Goal: Check status: Check status

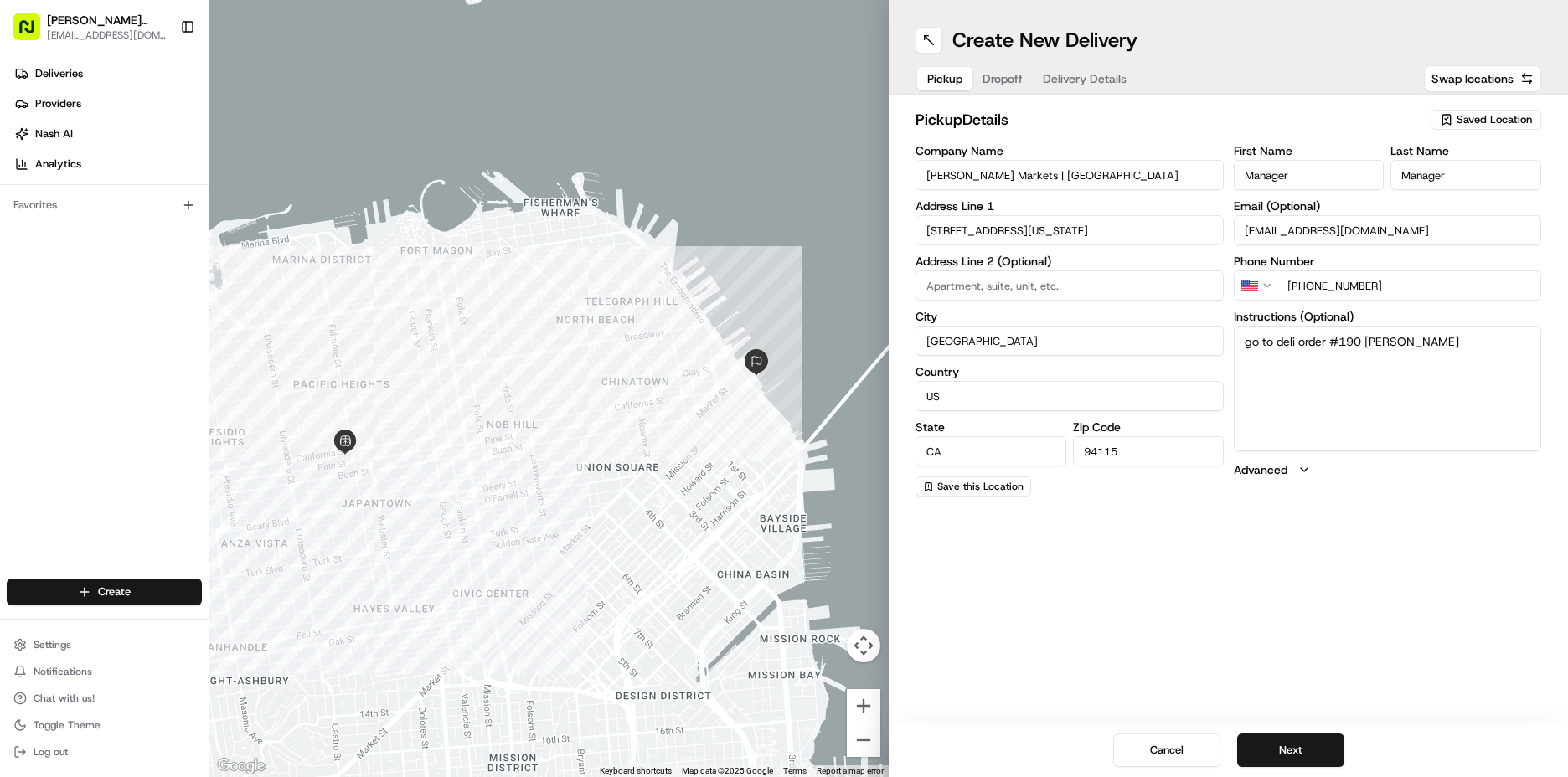
click at [72, 60] on div "Deliveries Providers [PERSON_NAME] Analytics" at bounding box center [104, 119] width 208 height 131
click at [67, 73] on span "Deliveries" at bounding box center [59, 73] width 47 height 15
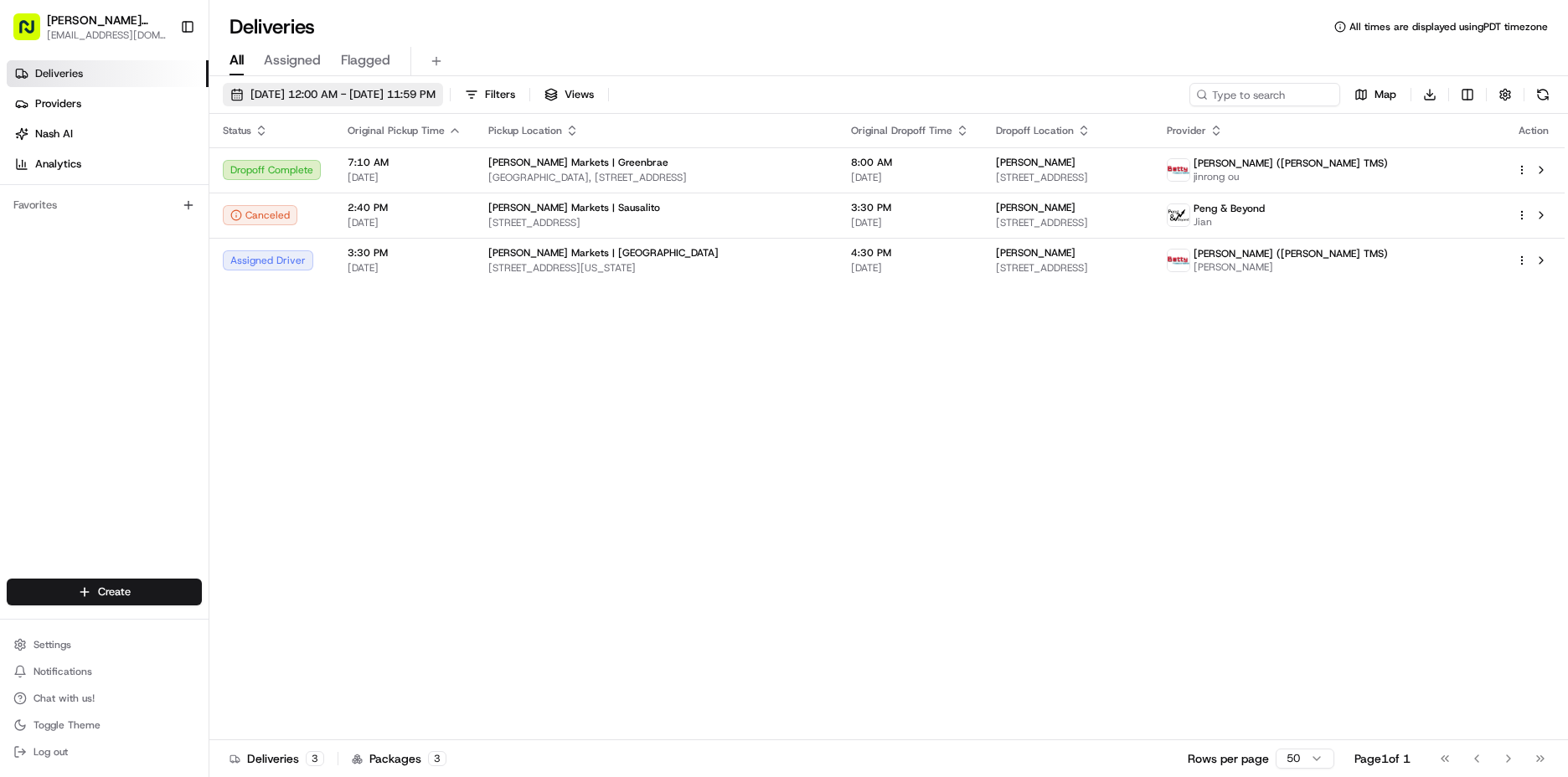
click at [354, 99] on span "[DATE] 12:00 AM - [DATE] 11:59 PM" at bounding box center [343, 94] width 185 height 15
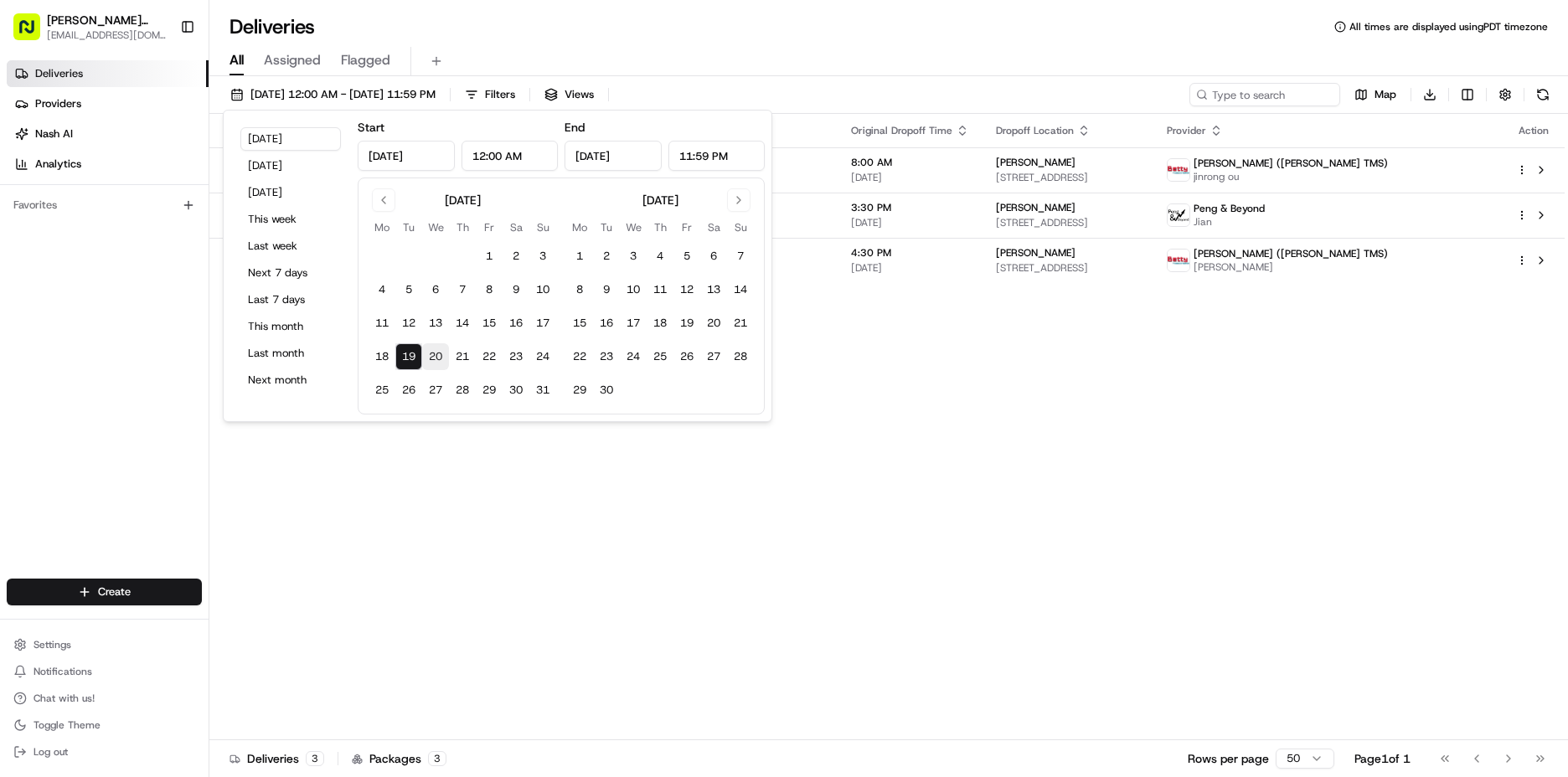
click at [430, 352] on button "20" at bounding box center [435, 356] width 26 height 26
type input "[DATE]"
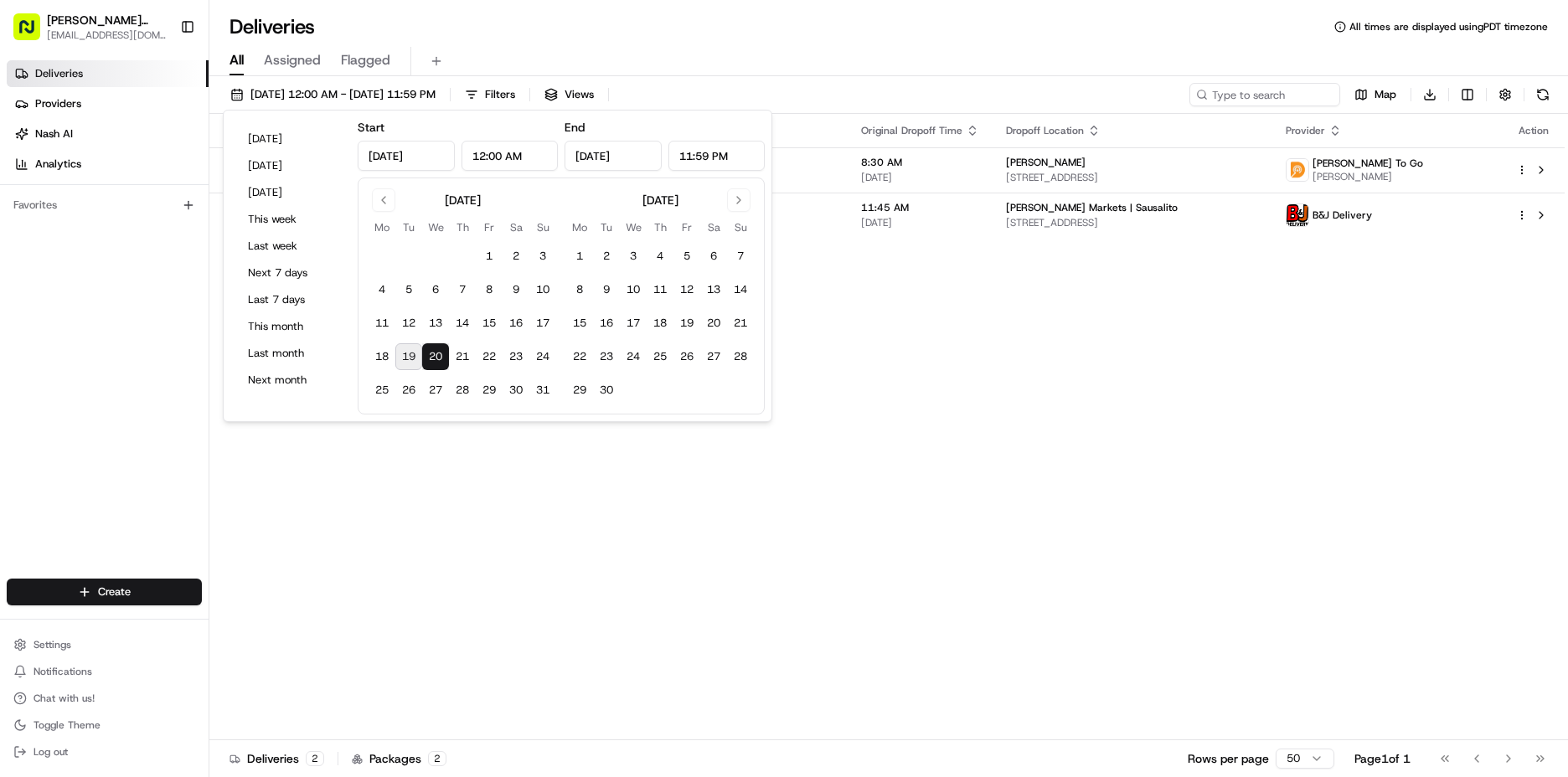
click at [1118, 386] on div "Status Original Pickup Time Pickup Location Original Dropoff Time Dropoff Locat…" at bounding box center [886, 427] width 1355 height 626
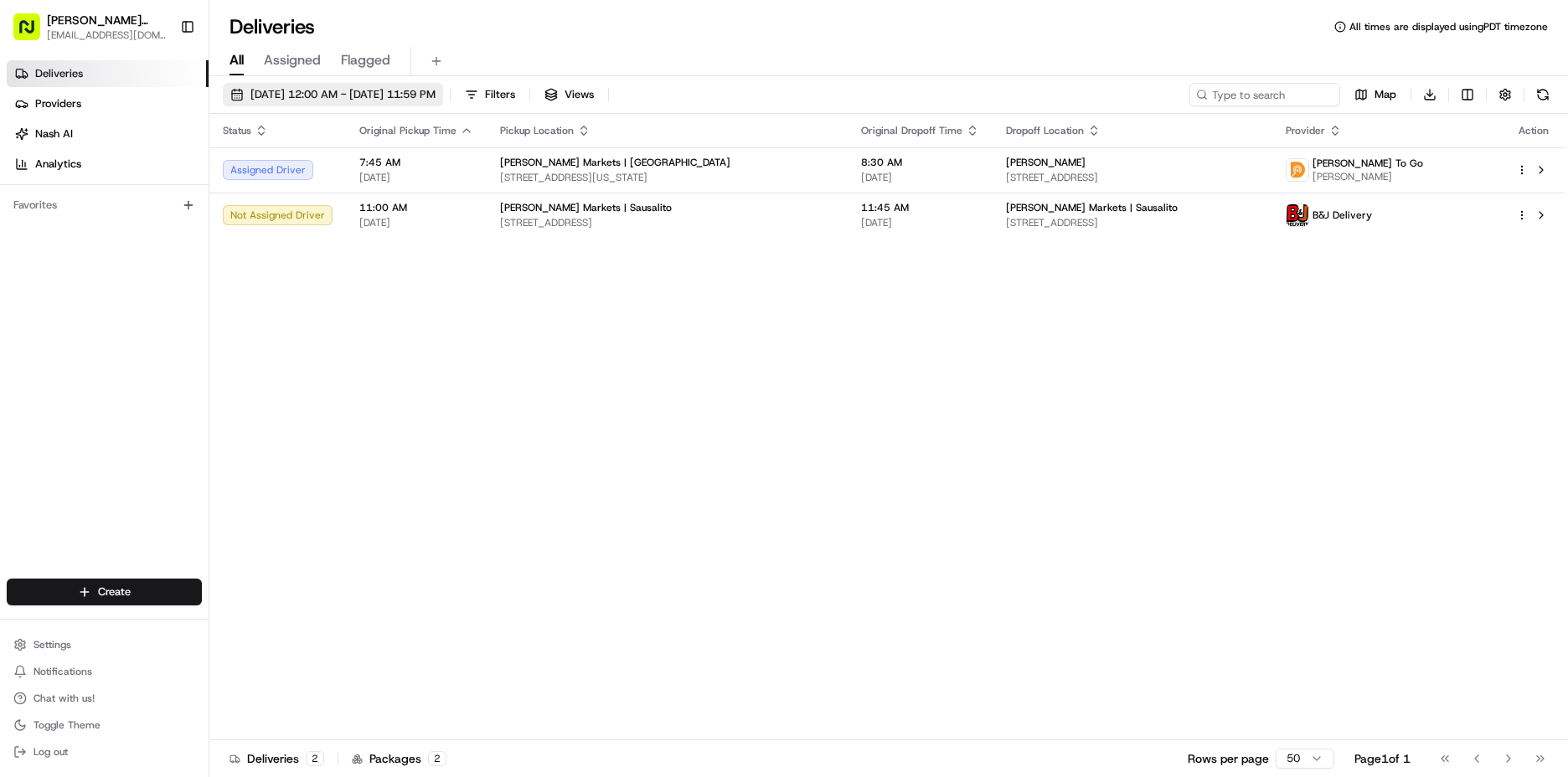
click at [288, 90] on span "[DATE] 12:00 AM - [DATE] 11:59 PM" at bounding box center [343, 94] width 185 height 15
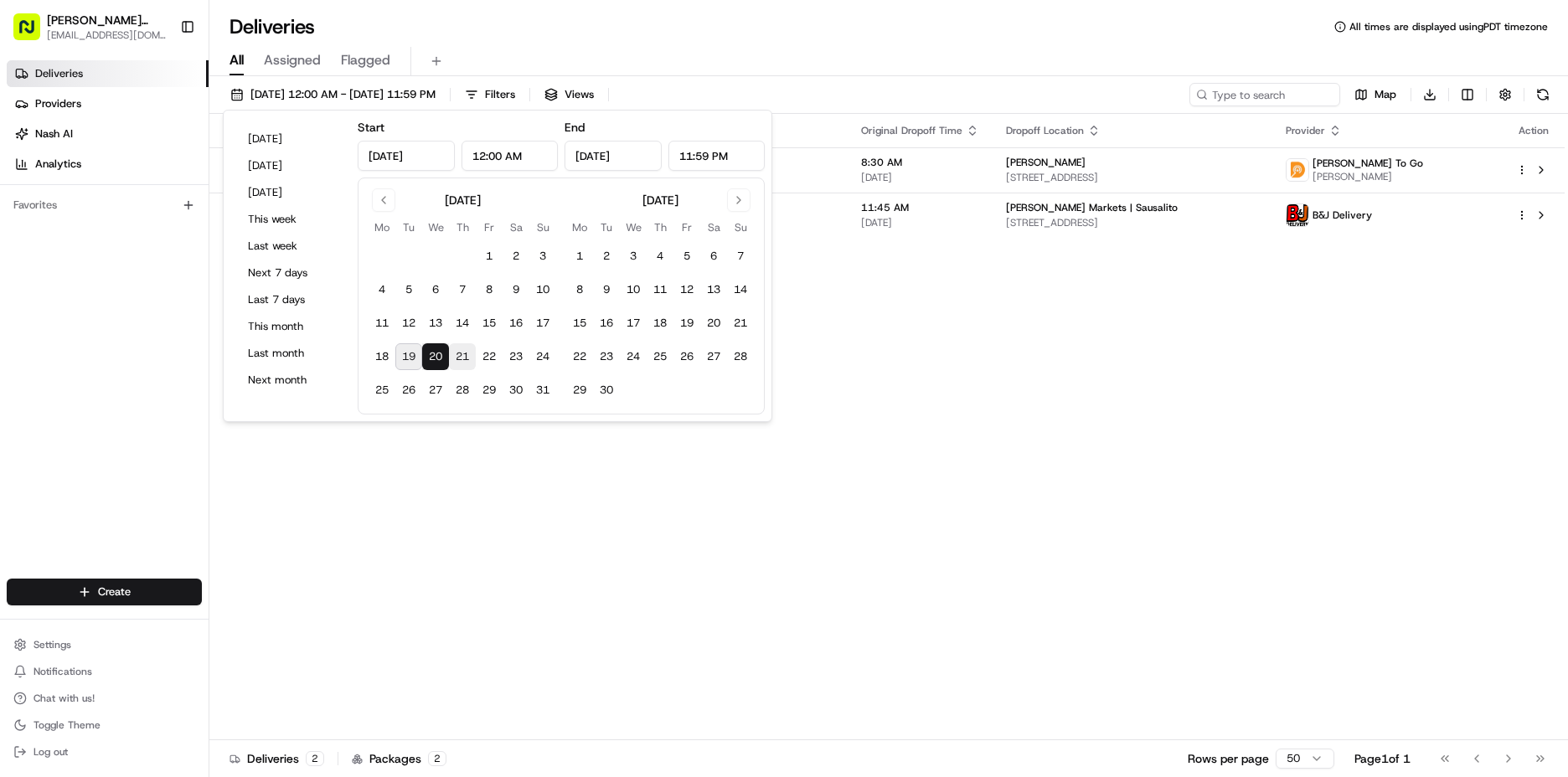
click at [468, 367] on button "21" at bounding box center [462, 356] width 26 height 26
type input "[DATE]"
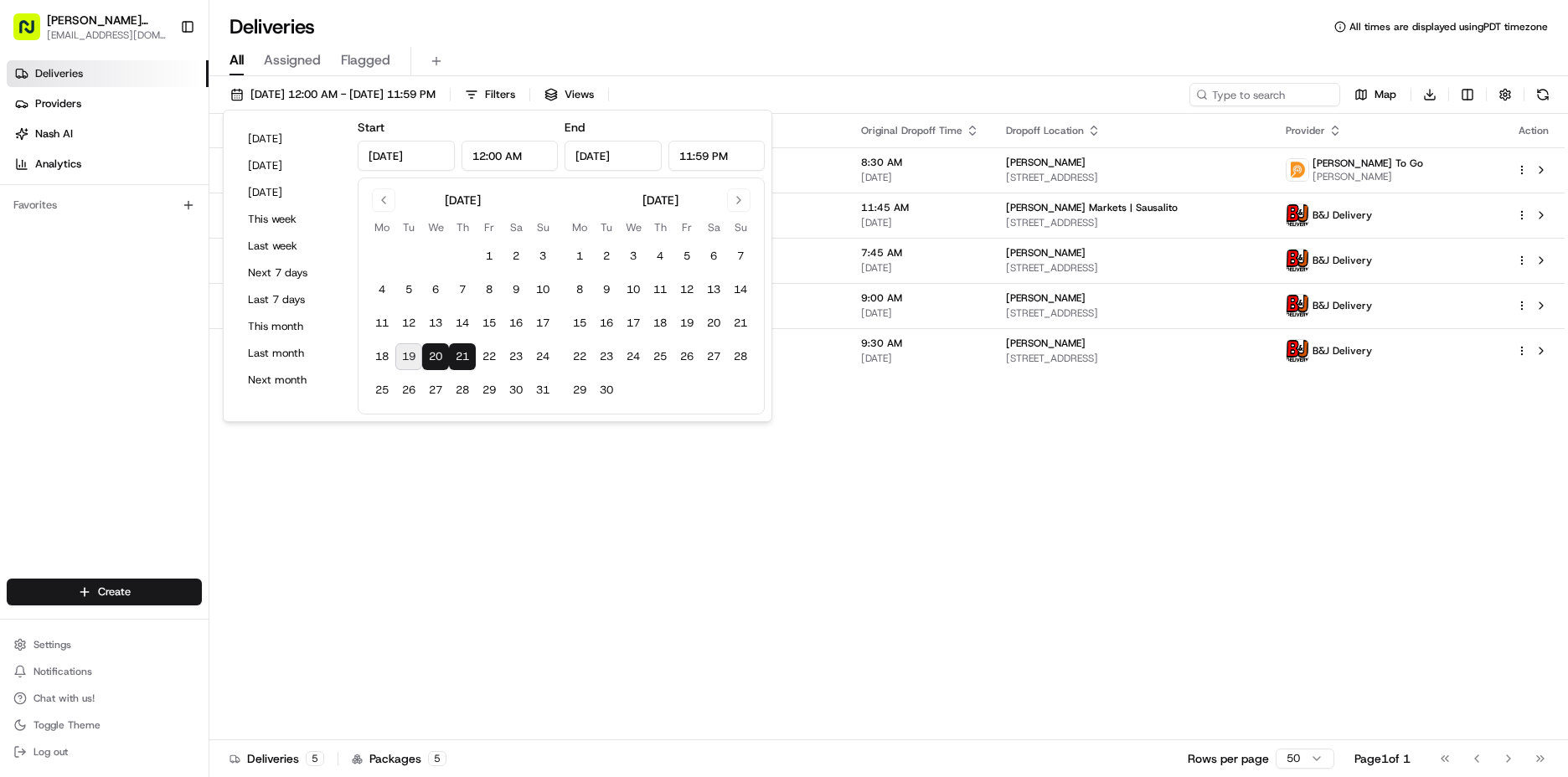
click at [468, 367] on button "21" at bounding box center [462, 356] width 26 height 26
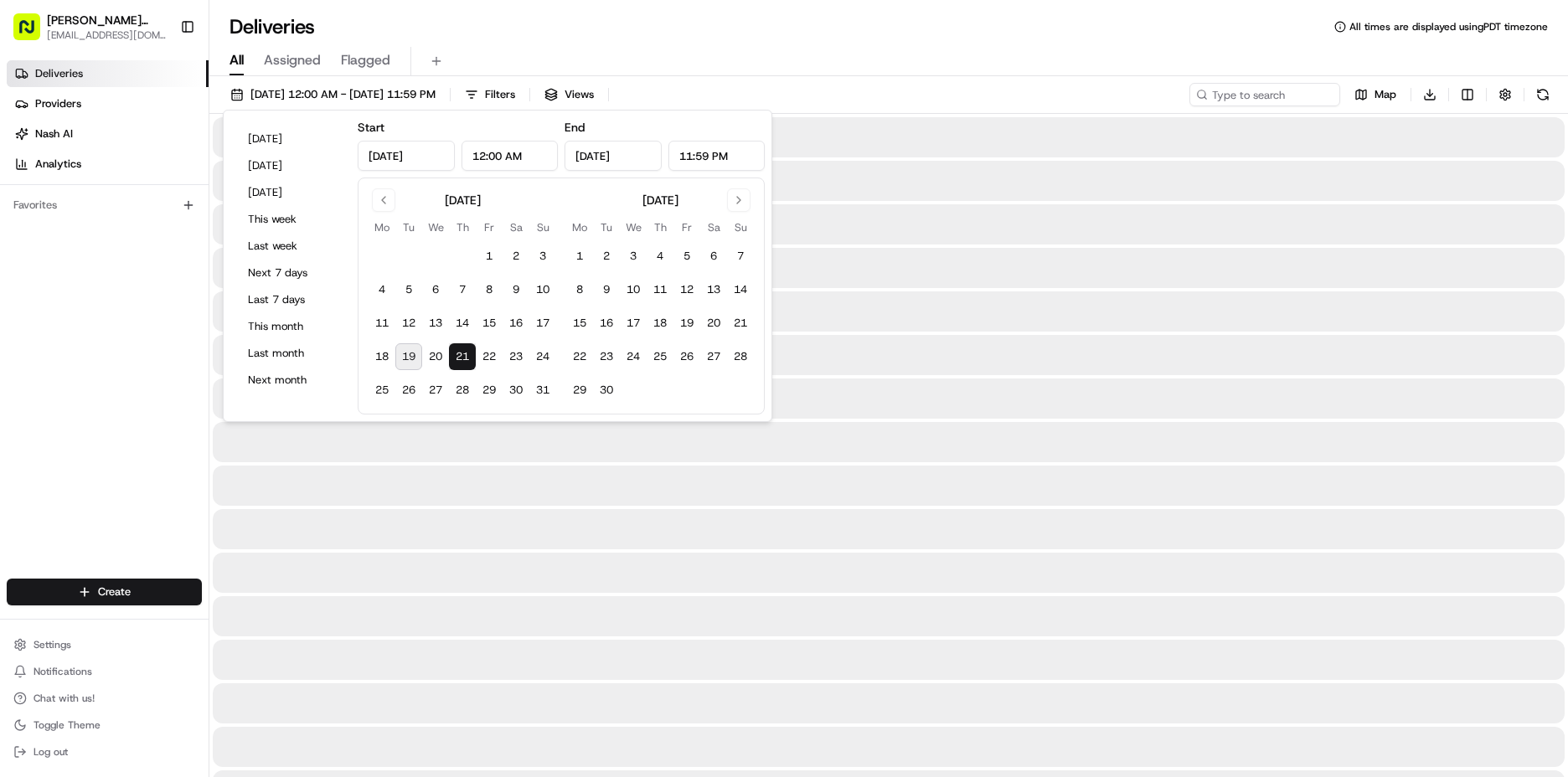
type input "[DATE]"
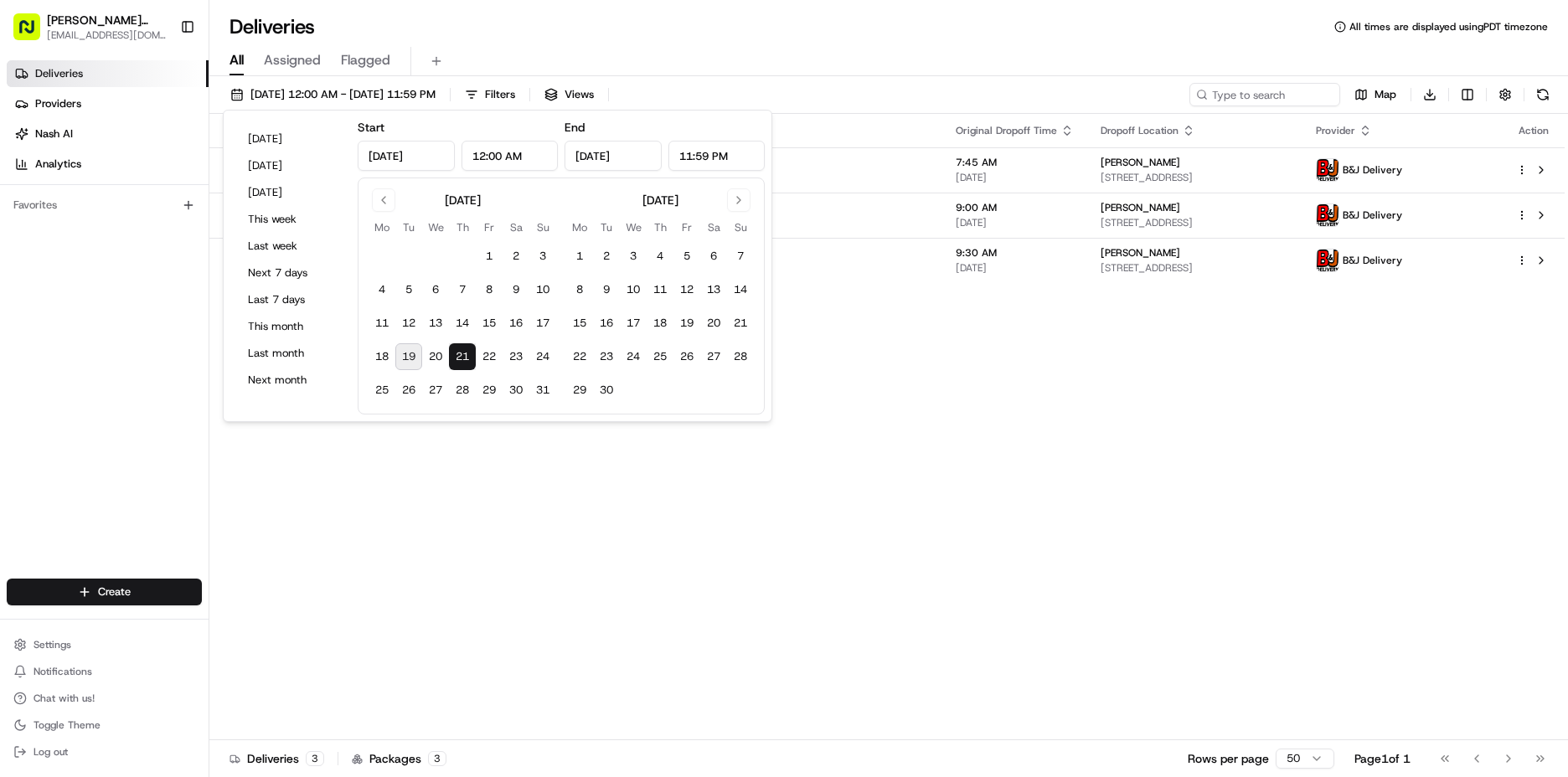
click at [1214, 529] on div "Status Original Pickup Time Pickup Location Original Dropoff Time Dropoff Locat…" at bounding box center [886, 427] width 1355 height 626
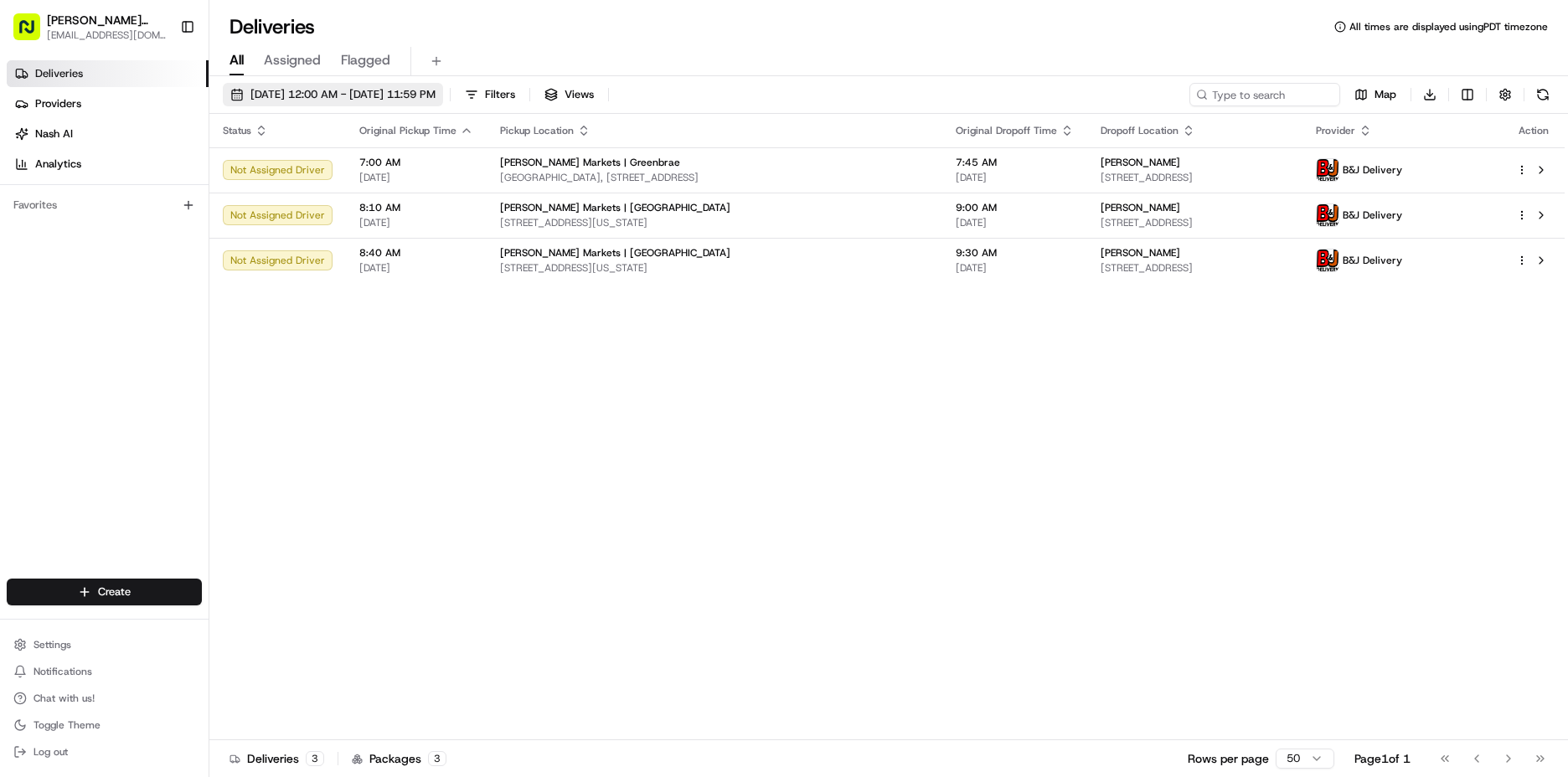
click at [265, 90] on span "[DATE] 12:00 AM - [DATE] 11:59 PM" at bounding box center [343, 94] width 185 height 15
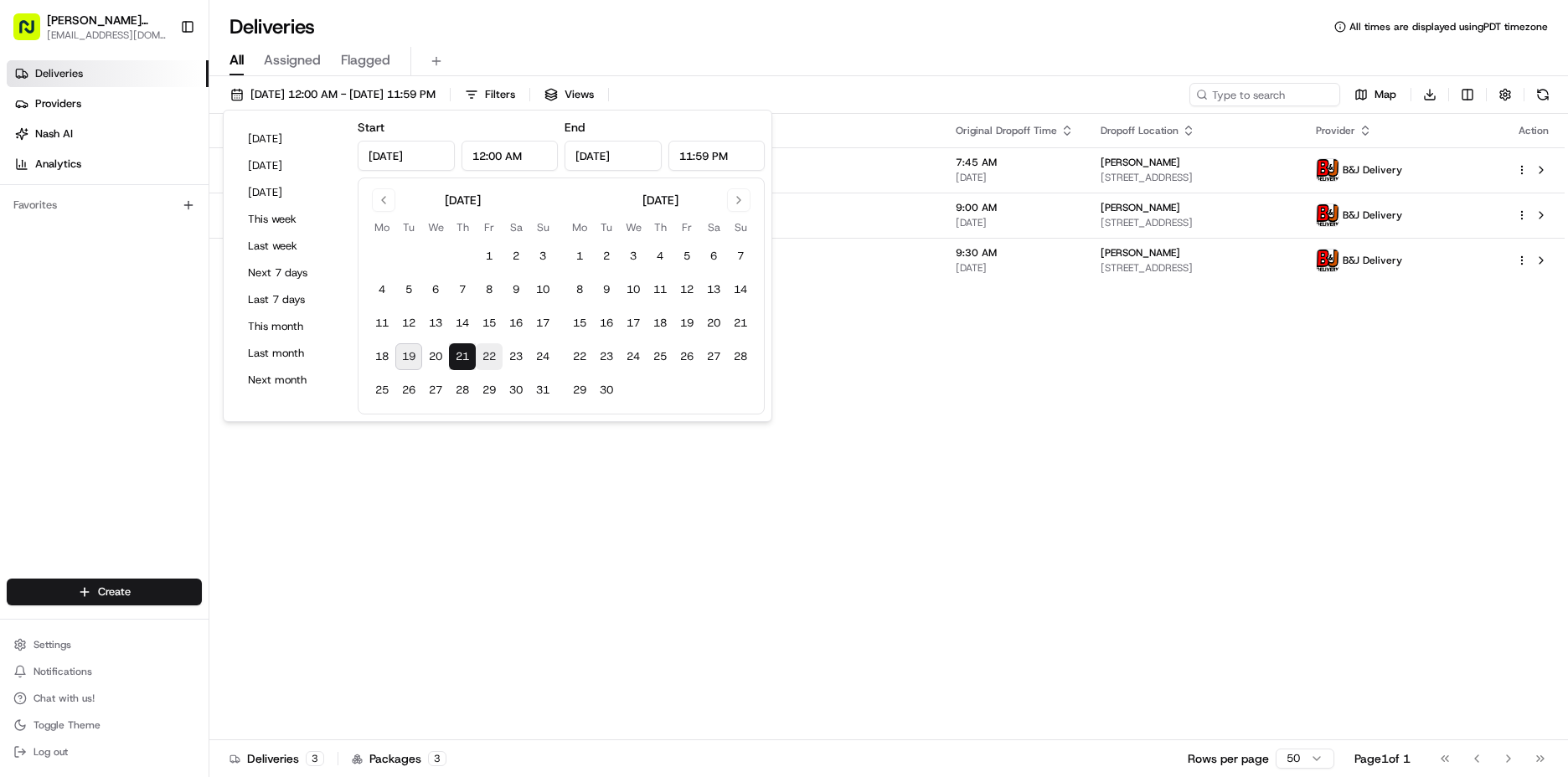
click at [485, 356] on button "22" at bounding box center [489, 356] width 26 height 26
type input "[DATE]"
click at [485, 356] on button "22" at bounding box center [489, 356] width 26 height 26
type input "[DATE]"
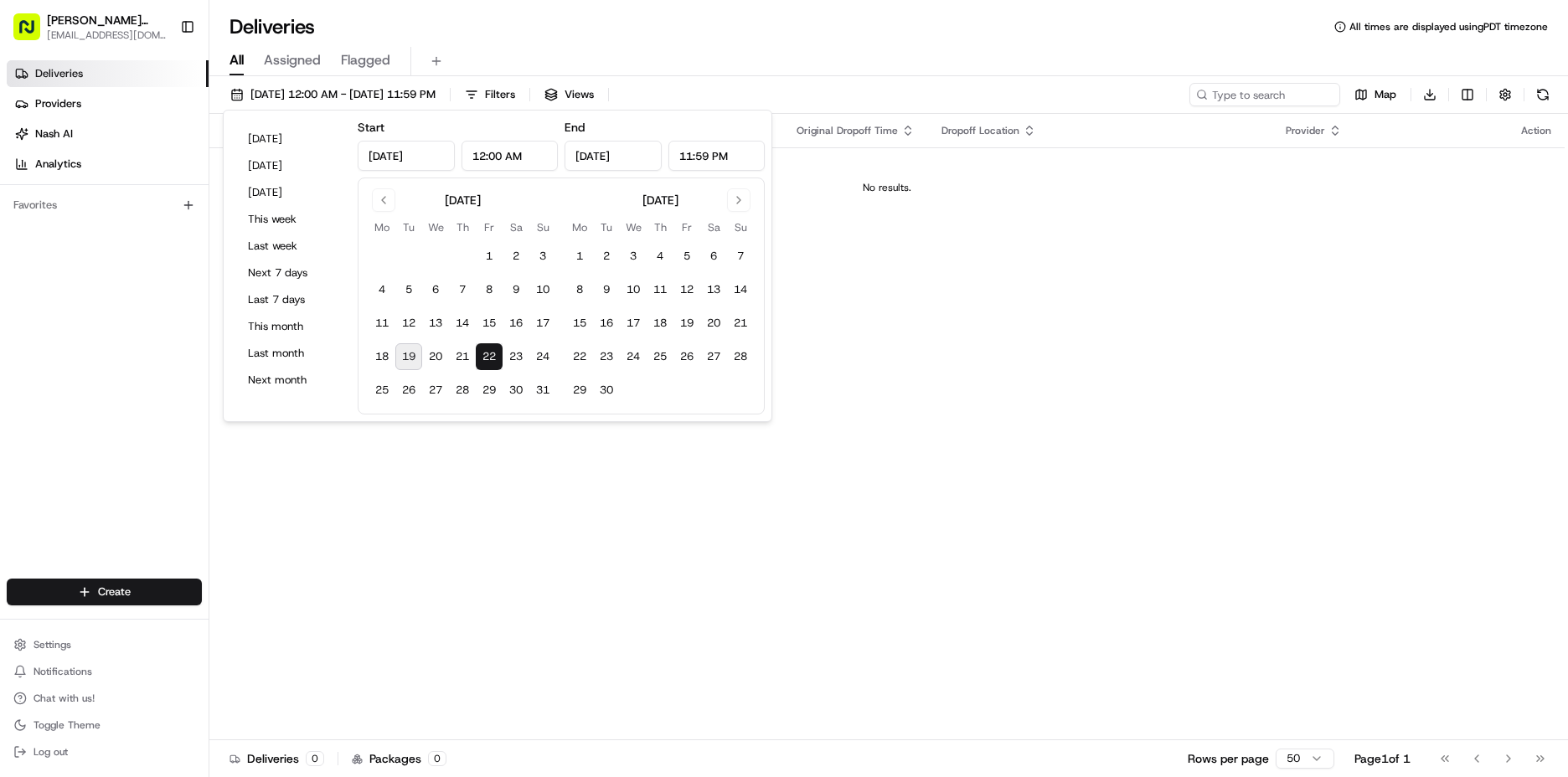
click at [485, 356] on button "22" at bounding box center [489, 356] width 26 height 26
click at [395, 83] on button "[DATE] 12:00 AM - [DATE] 11:59 PM" at bounding box center [332, 94] width 220 height 24
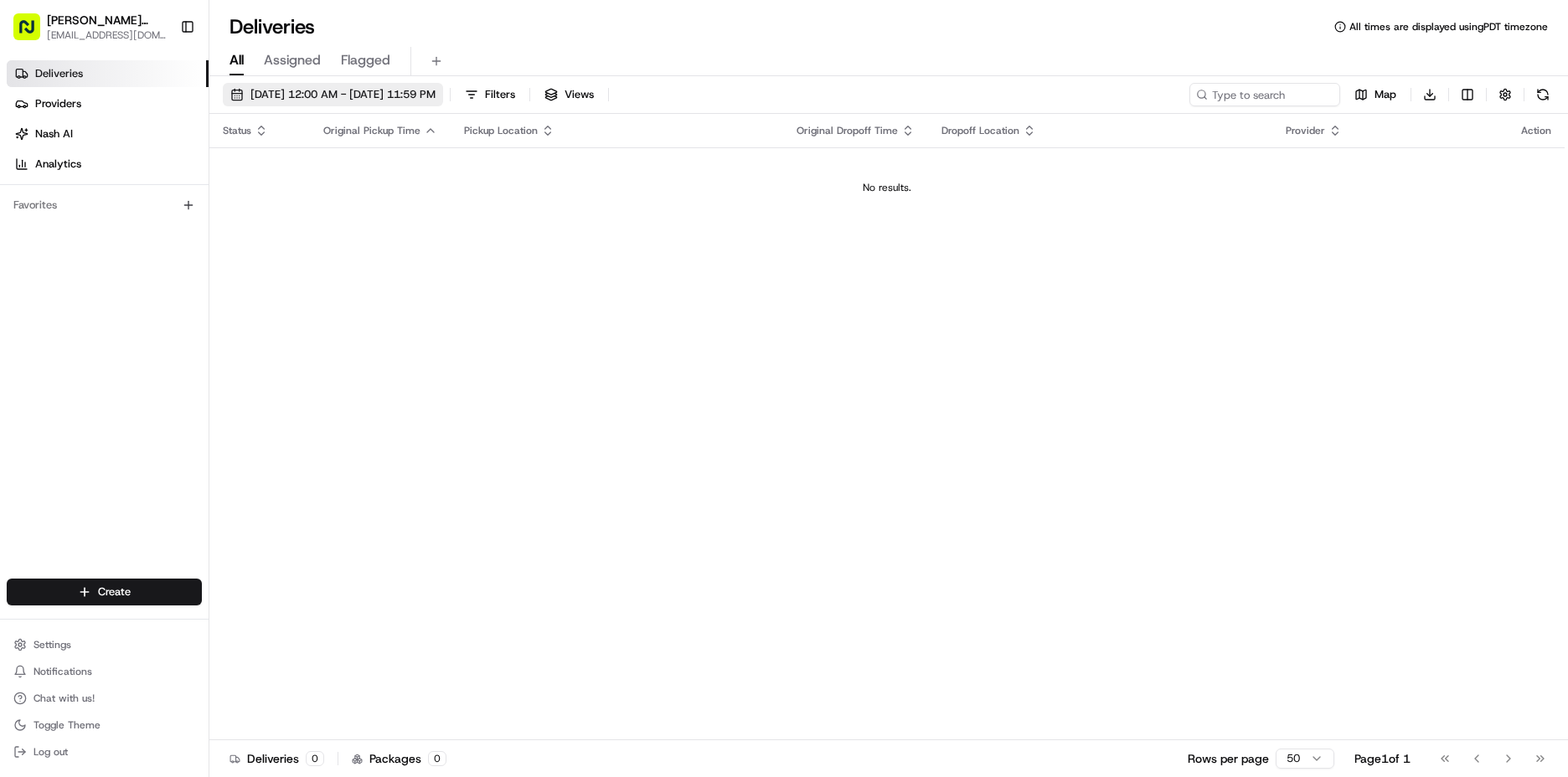
click at [435, 96] on span "[DATE] 12:00 AM - [DATE] 11:59 PM" at bounding box center [343, 94] width 185 height 15
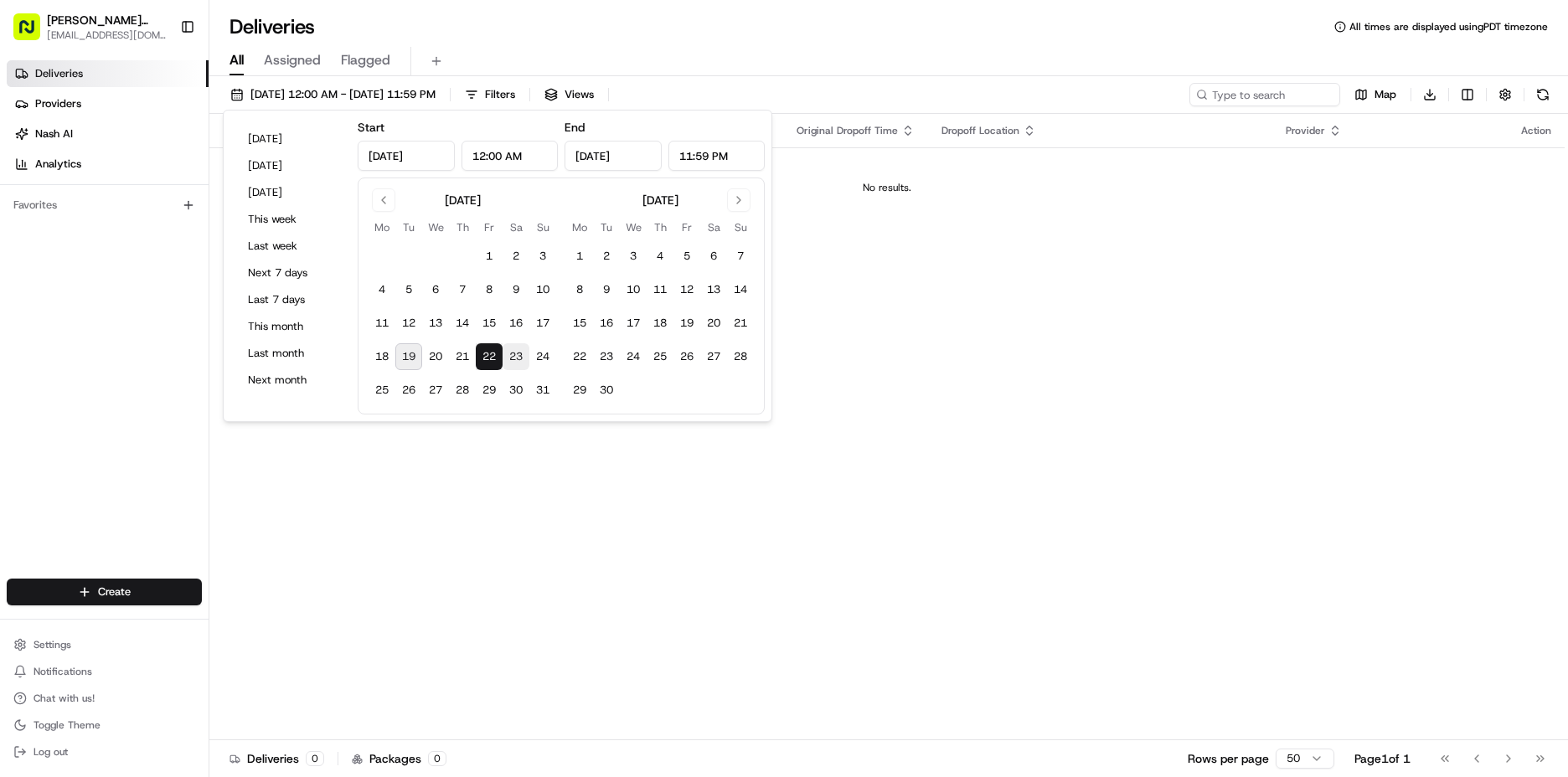
click at [513, 359] on button "23" at bounding box center [515, 356] width 26 height 26
type input "[DATE]"
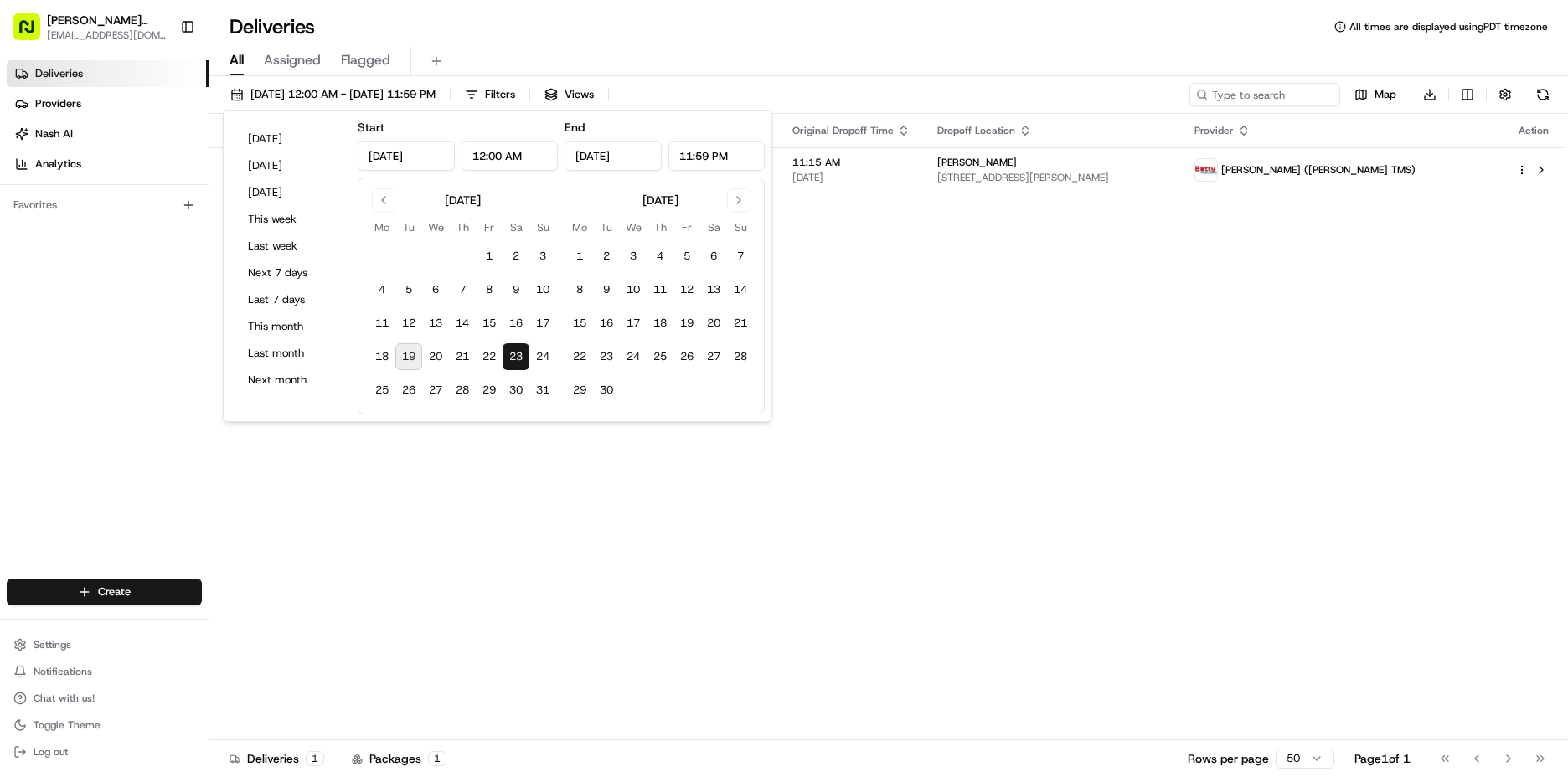
click at [1076, 367] on div "Status Original Pickup Time Pickup Location Original Dropoff Time Dropoff Locat…" at bounding box center [886, 427] width 1355 height 626
